Goal: Find specific fact: Find specific fact

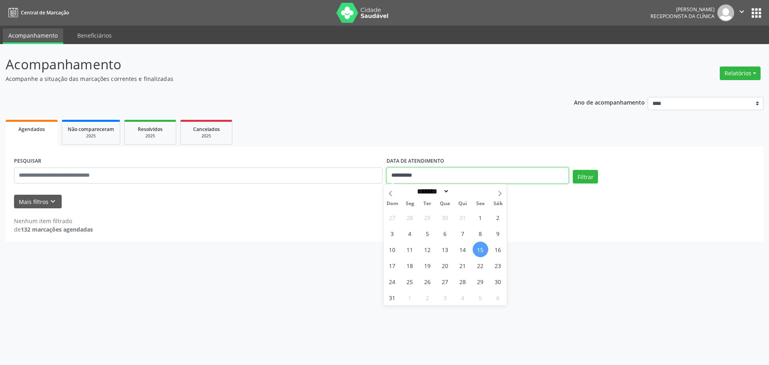
click at [396, 175] on input "**********" at bounding box center [478, 175] width 182 height 16
click at [501, 196] on icon at bounding box center [500, 194] width 6 height 6
select select "*"
click at [425, 266] on span "23" at bounding box center [428, 266] width 16 height 16
type input "**********"
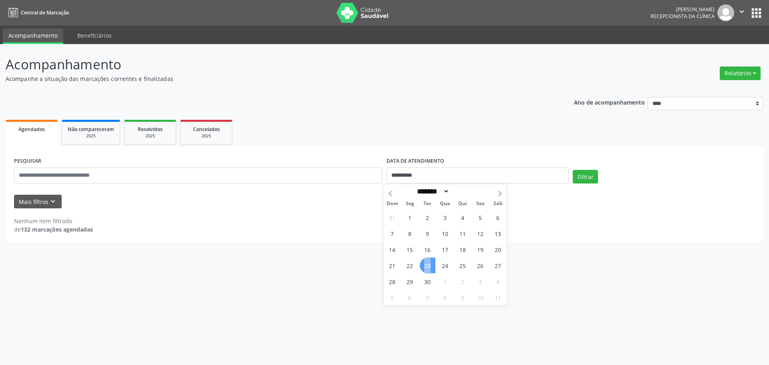
click at [425, 266] on span "23" at bounding box center [428, 266] width 16 height 16
click at [593, 180] on button "Filtrar" at bounding box center [585, 177] width 25 height 14
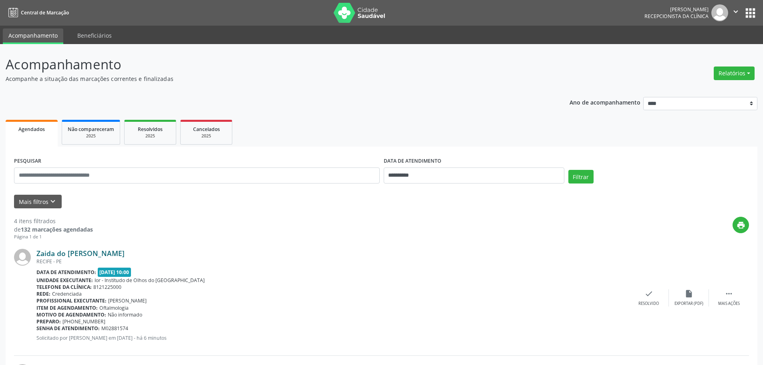
click at [72, 255] on link "Zaida do [PERSON_NAME]" at bounding box center [80, 253] width 88 height 9
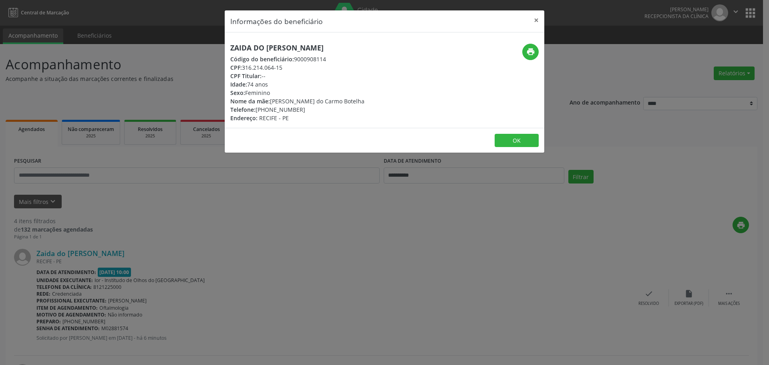
drag, startPoint x: 243, startPoint y: 69, endPoint x: 289, endPoint y: 69, distance: 46.1
click at [289, 69] on div "CPF: 316.214.064-15" at bounding box center [297, 67] width 134 height 8
copy div "316.214.064-15"
drag, startPoint x: 368, startPoint y: 47, endPoint x: 174, endPoint y: 49, distance: 194.3
click at [174, 49] on div "Informações do beneficiário × Zaida do Carmo Botelho de [GEOGRAPHIC_DATA] Códig…" at bounding box center [384, 182] width 769 height 365
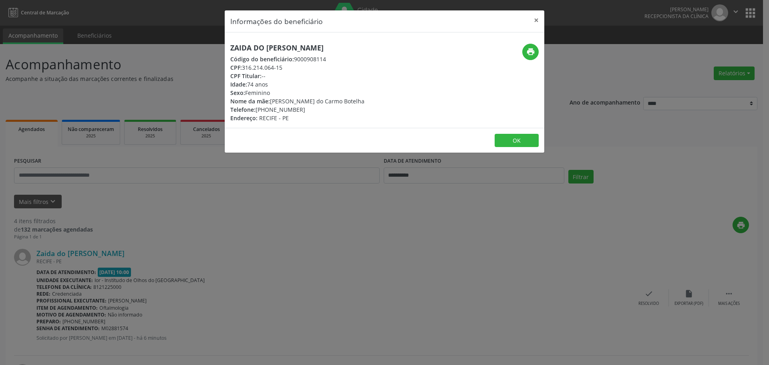
copy h5 "Zaida do [PERSON_NAME]"
click at [537, 19] on button "×" at bounding box center [536, 20] width 16 height 20
